Goal: Check status: Check status

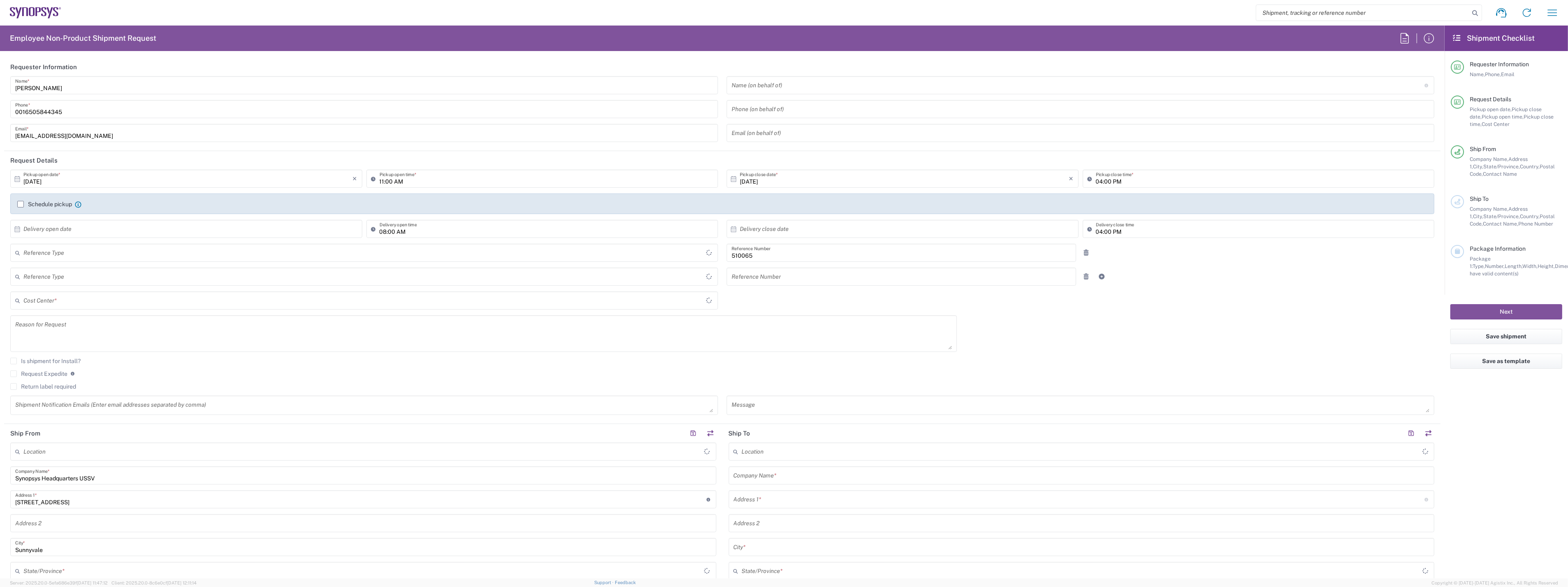
type input "Delivered at Place"
type input "US01, SG, ARC, R&D 510065"
type input "Department"
type input "[US_STATE]"
type input "[GEOGRAPHIC_DATA]"
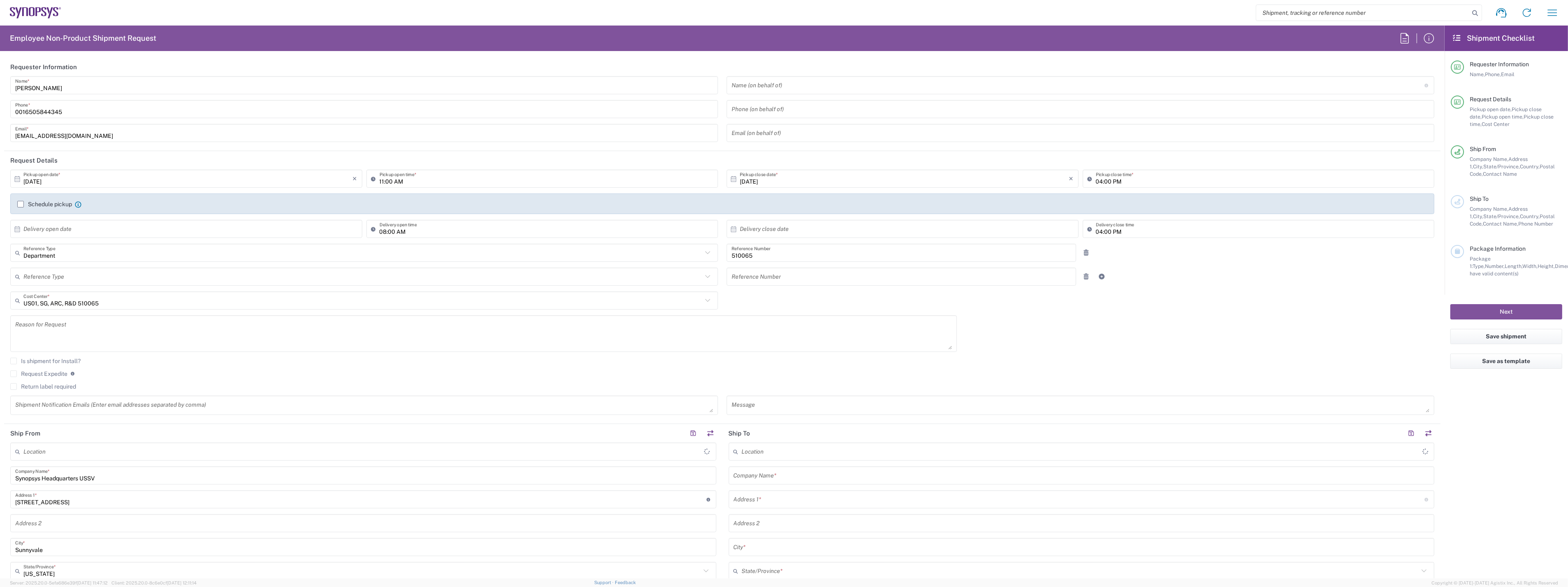
type input "[GEOGRAPHIC_DATA]"
click at [1549, 12] on icon "button" at bounding box center [1552, 13] width 13 height 13
drag, startPoint x: 1469, startPoint y: 90, endPoint x: 1422, endPoint y: 97, distance: 47.5
click at [1469, 90] on link "My shipments" at bounding box center [1491, 89] width 136 height 17
type input "Headquarters USSV"
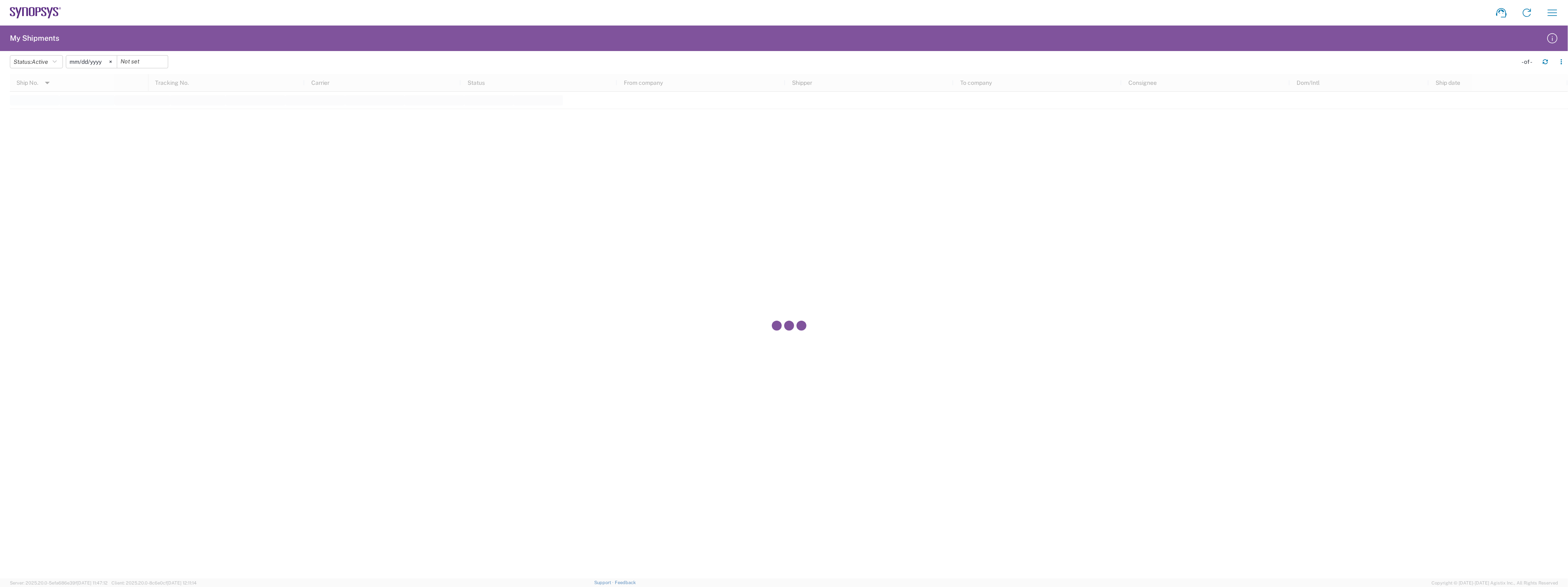
click at [84, 60] on input "[DATE]" at bounding box center [91, 61] width 51 height 12
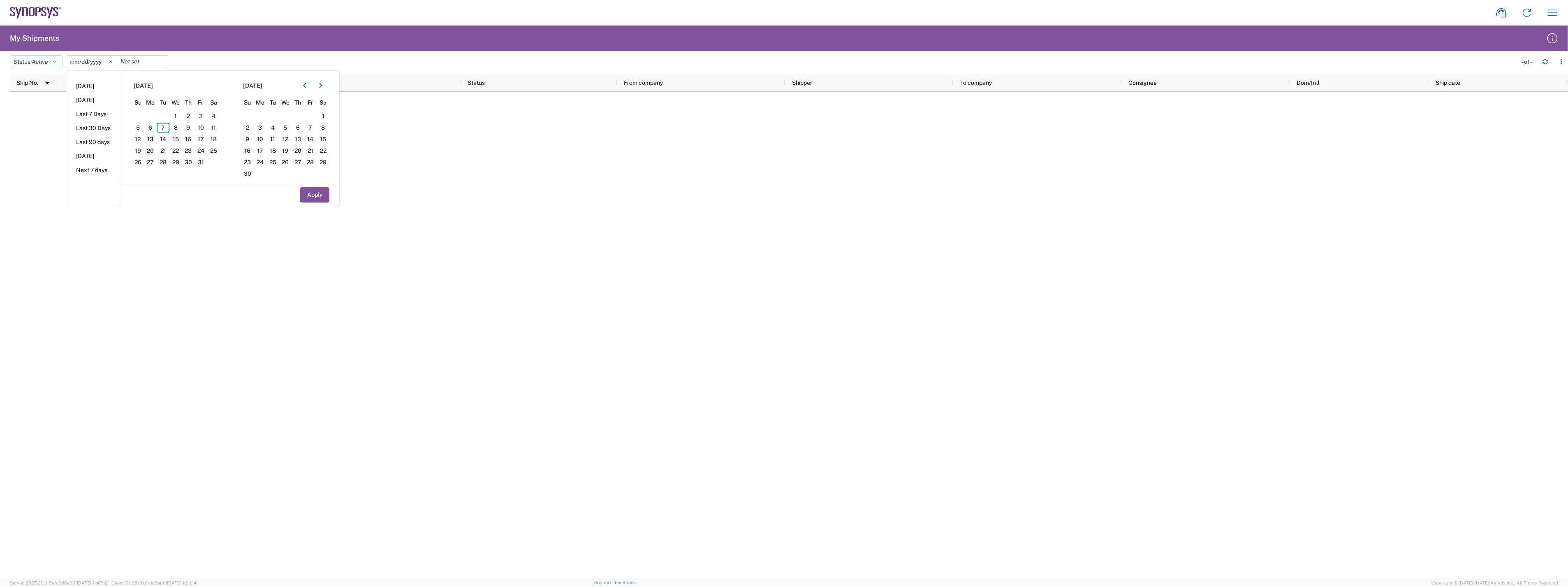
click at [43, 64] on span "Active" at bounding box center [40, 61] width 17 height 6
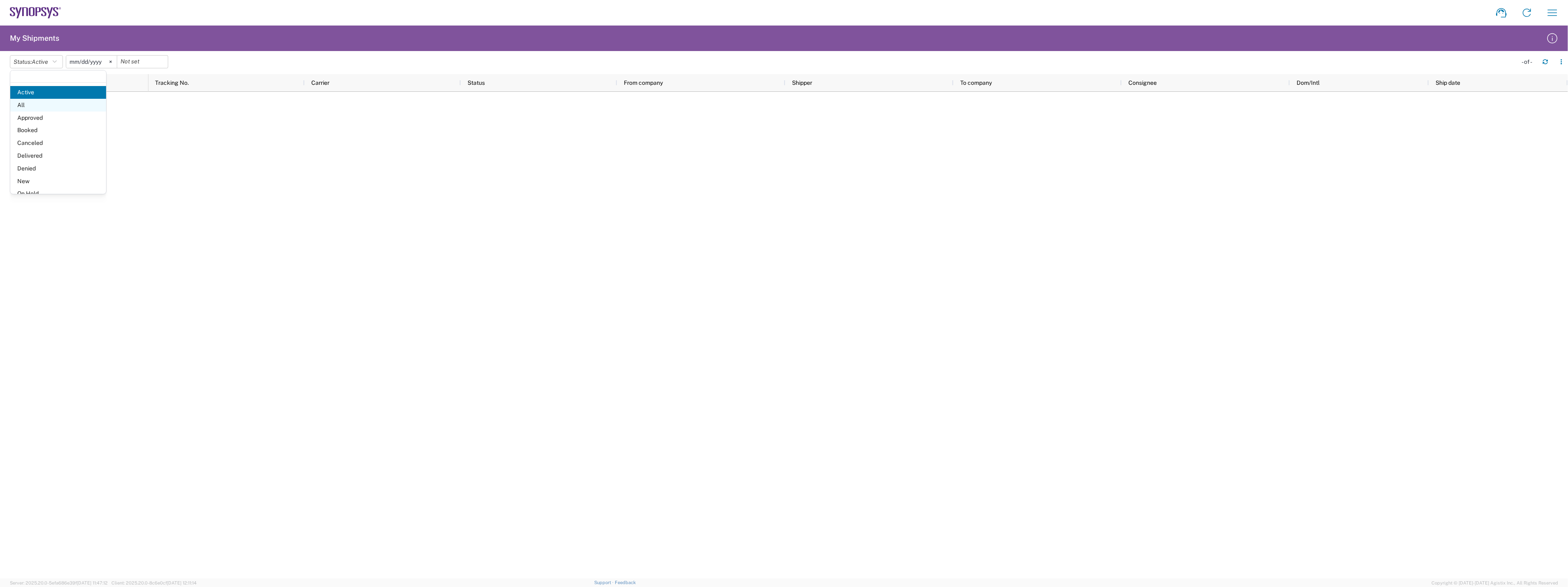
click at [42, 103] on span "All" at bounding box center [58, 105] width 96 height 13
click at [77, 62] on input "[DATE]" at bounding box center [82, 61] width 51 height 12
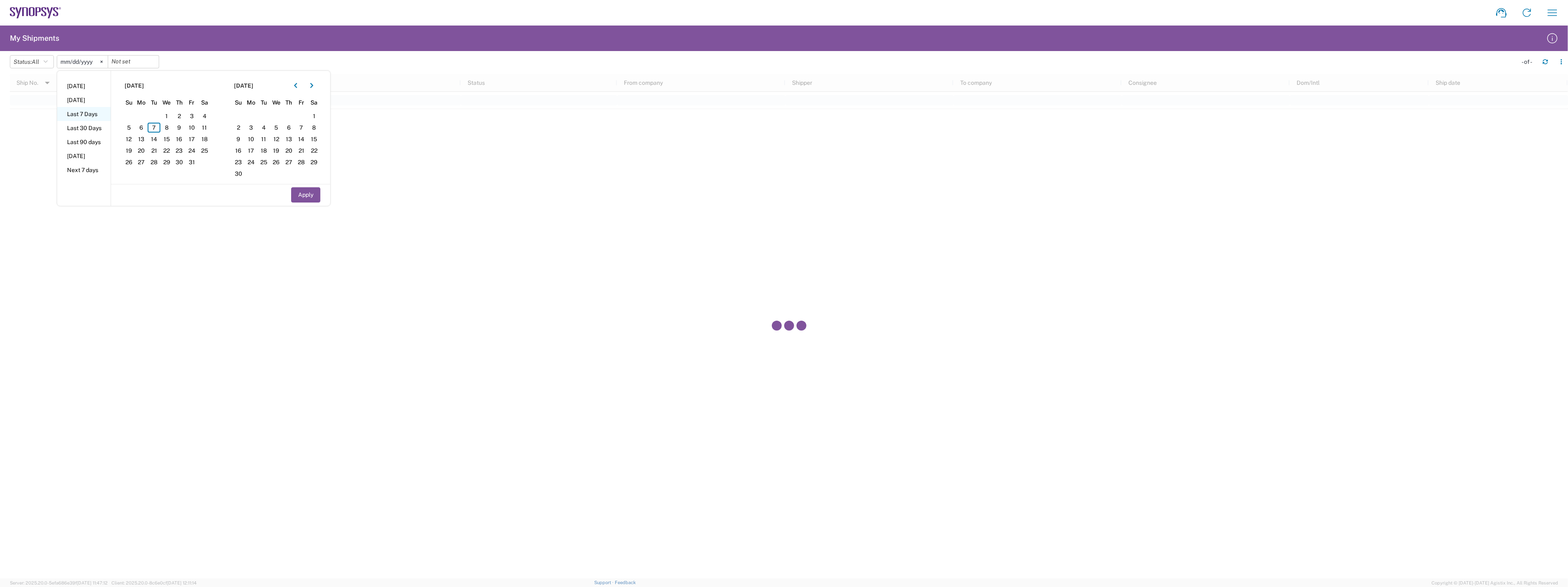
click at [97, 114] on li "Last 7 Days" at bounding box center [84, 114] width 53 height 14
type input "[DATE]"
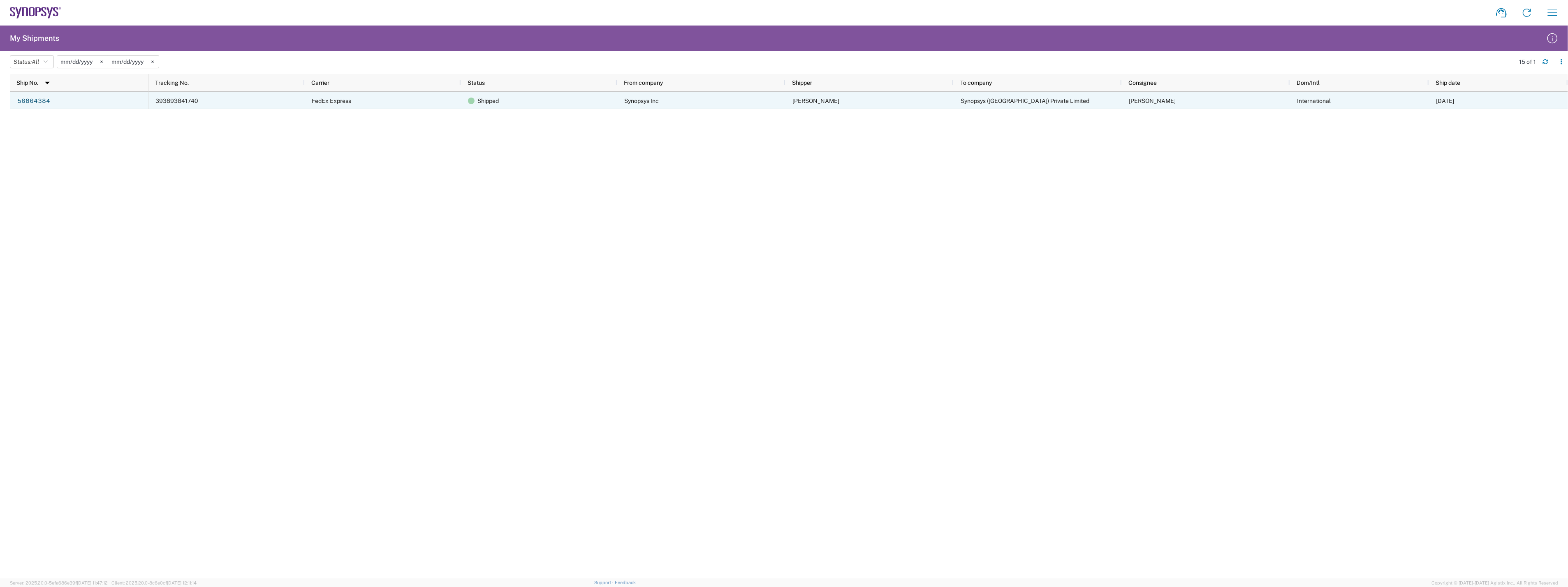
click at [162, 101] on span "393893841740" at bounding box center [177, 101] width 42 height 6
click at [41, 100] on link "56864384" at bounding box center [33, 102] width 34 height 13
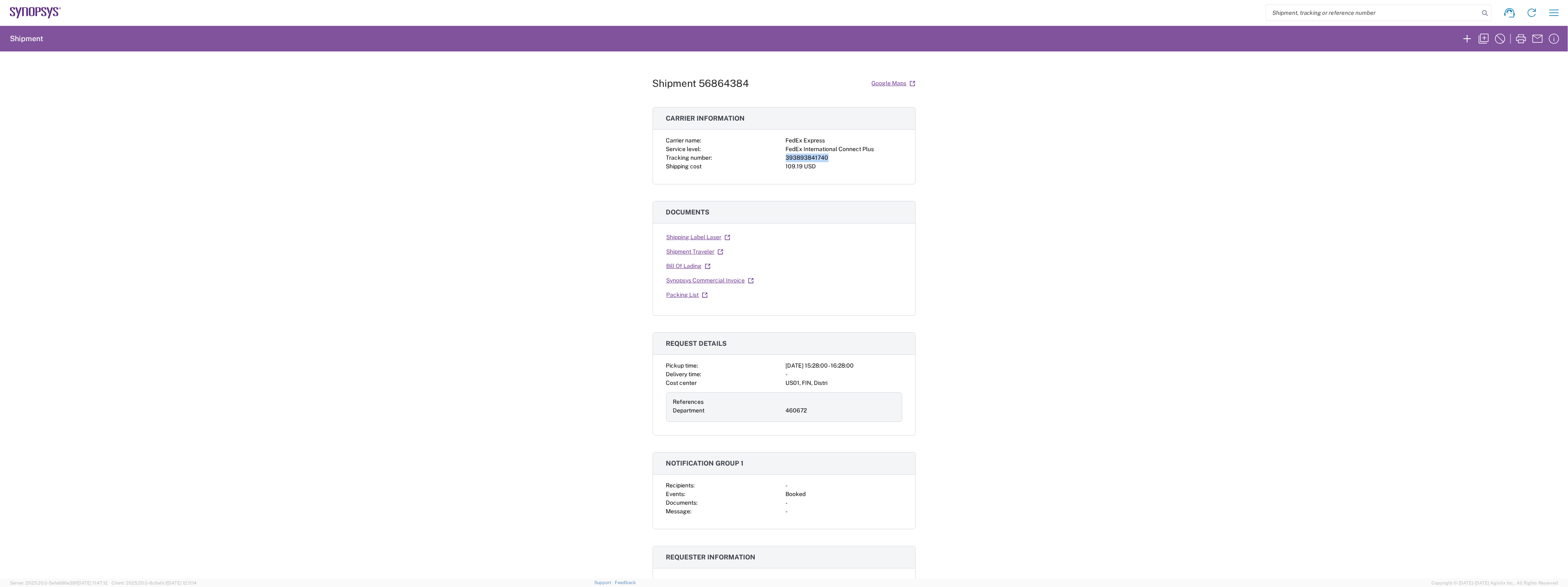
drag, startPoint x: 783, startPoint y: 156, endPoint x: 826, endPoint y: 158, distance: 43.0
click at [826, 158] on div "393893841740" at bounding box center [844, 157] width 116 height 8
copy div "393893841740"
